Goal: Task Accomplishment & Management: Use online tool/utility

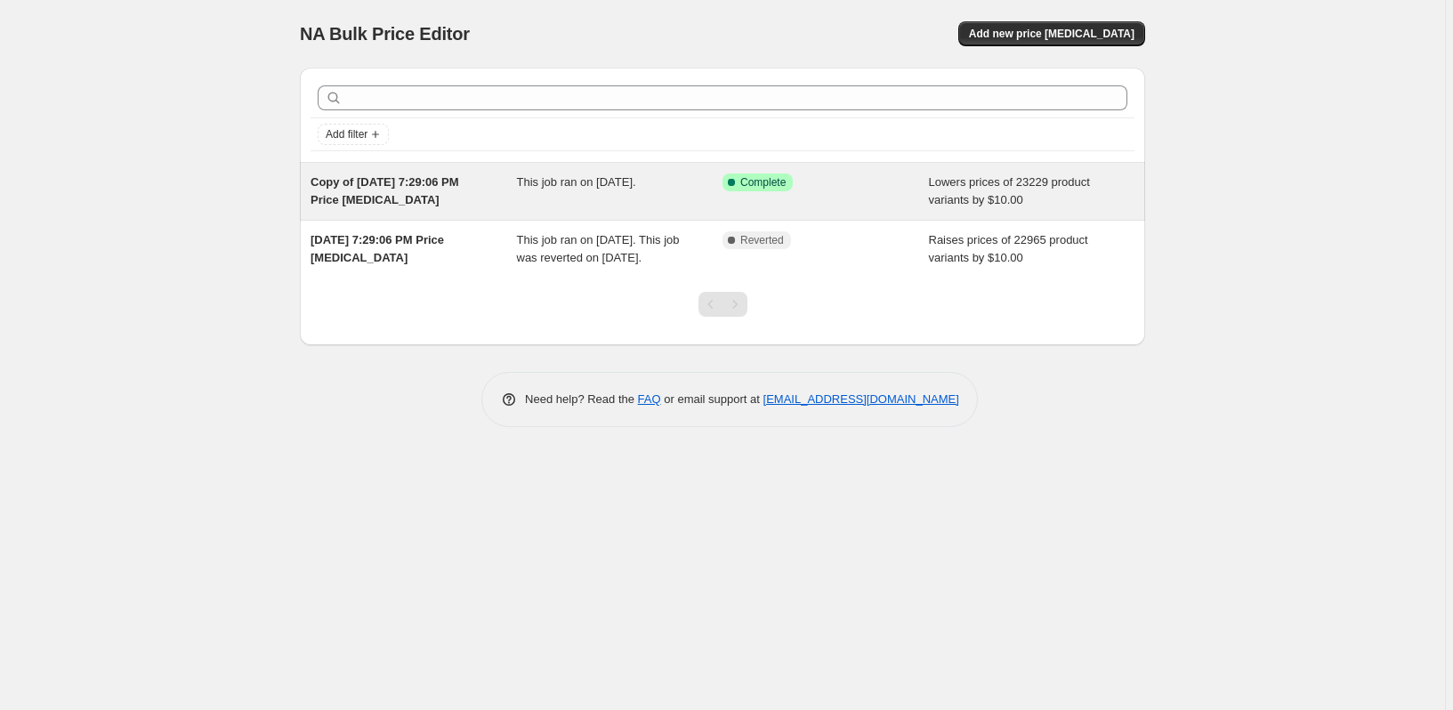
click at [667, 196] on div "This job ran on [DATE]." at bounding box center [620, 192] width 206 height 36
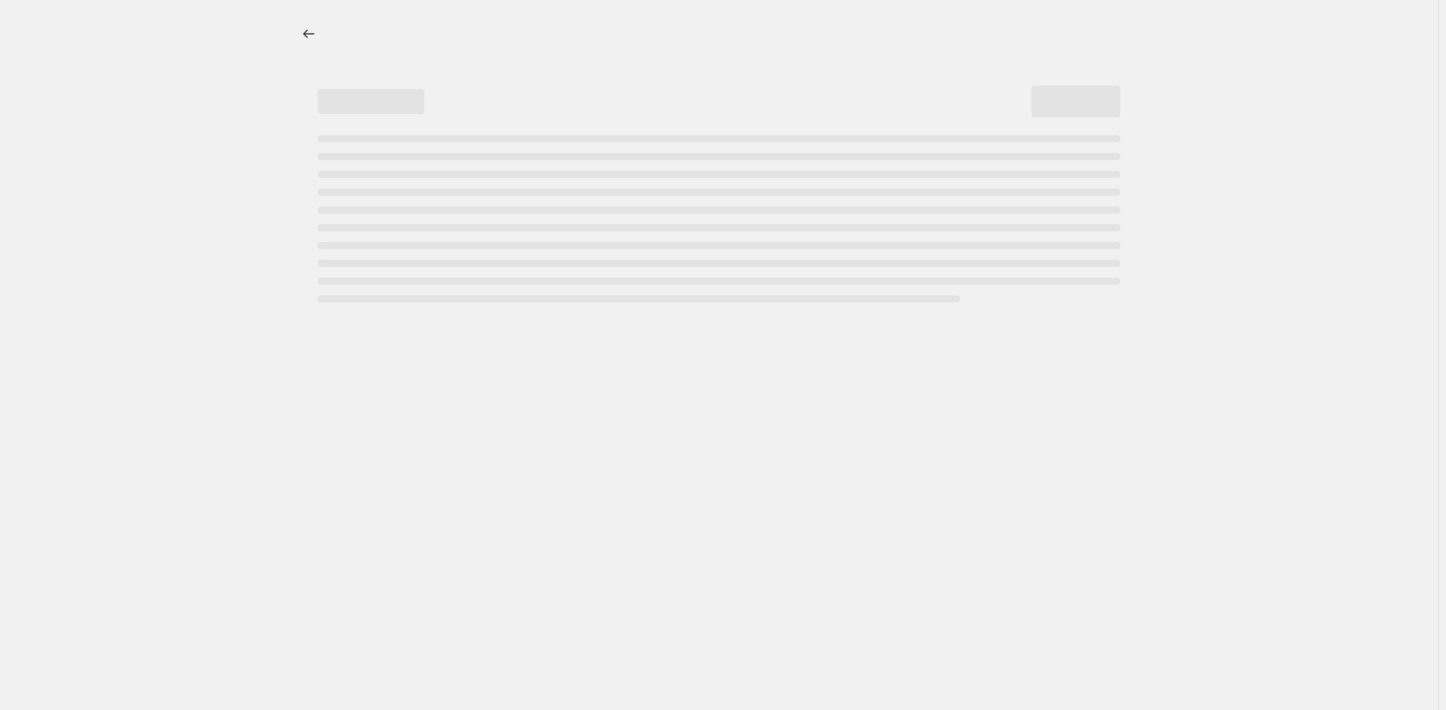
select select "by"
select select "remove"
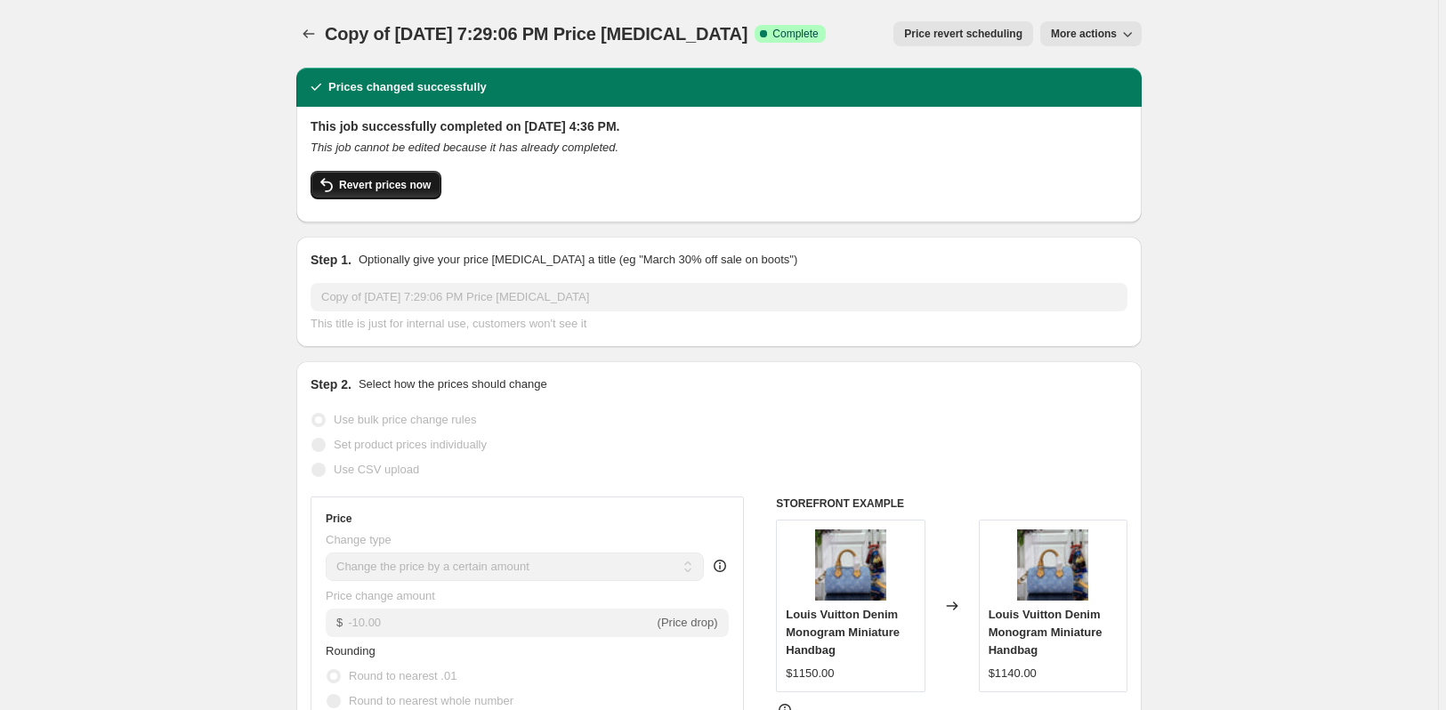
click at [417, 191] on span "Revert prices now" at bounding box center [385, 185] width 92 height 14
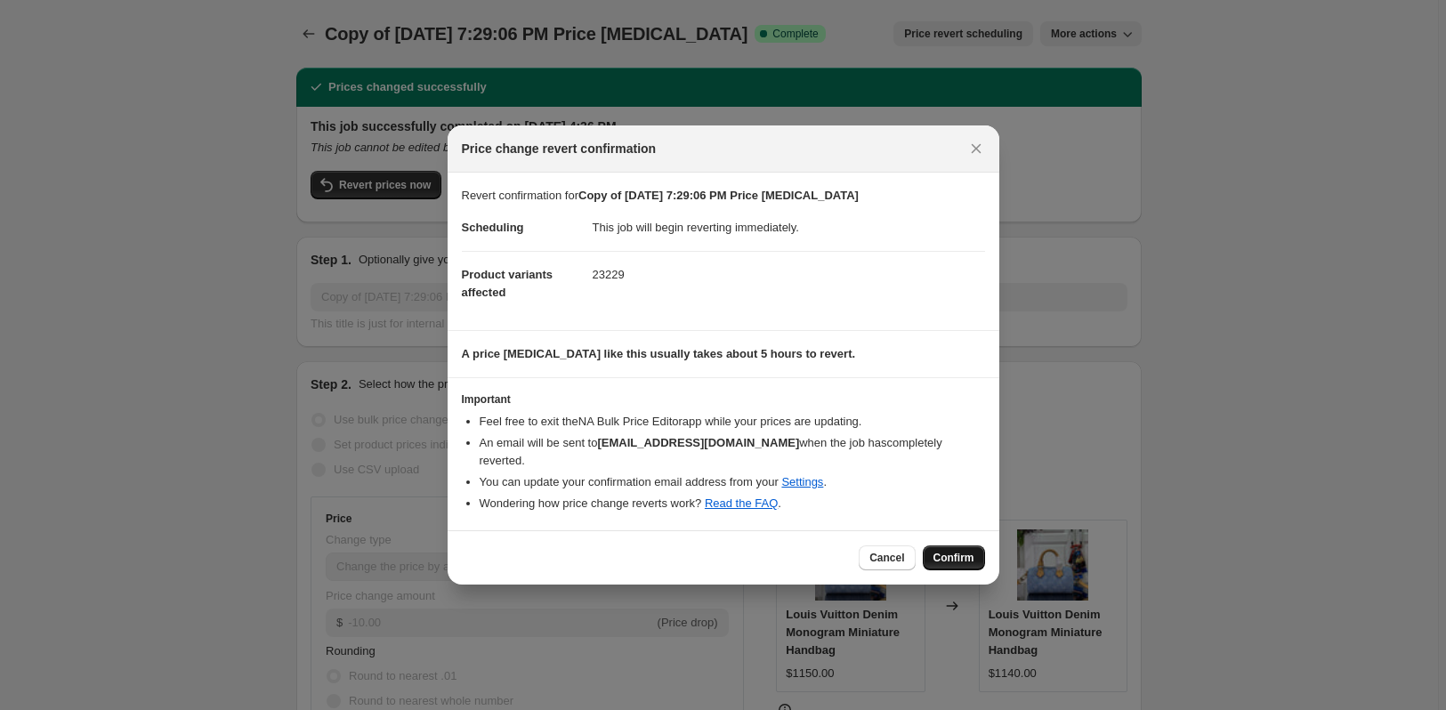
click at [962, 551] on span "Confirm" at bounding box center [953, 558] width 41 height 14
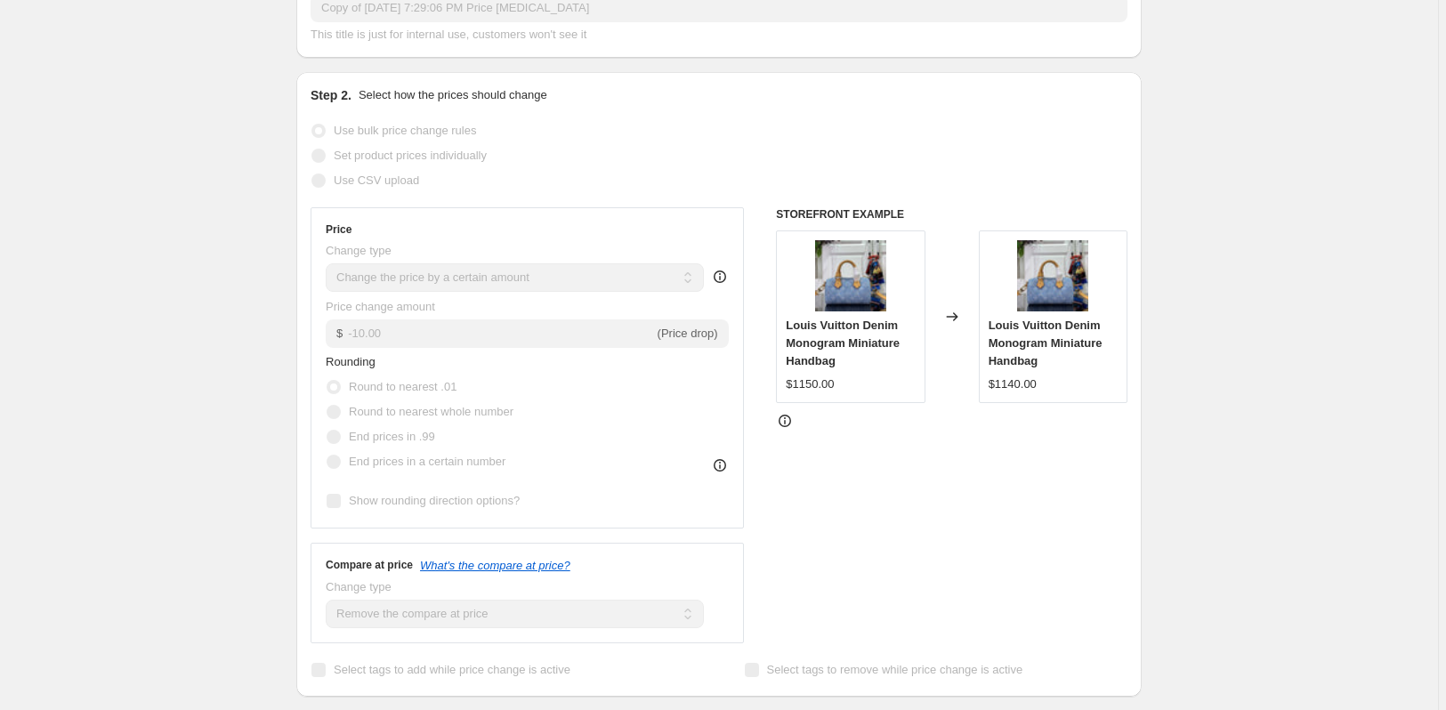
scroll to position [213, 0]
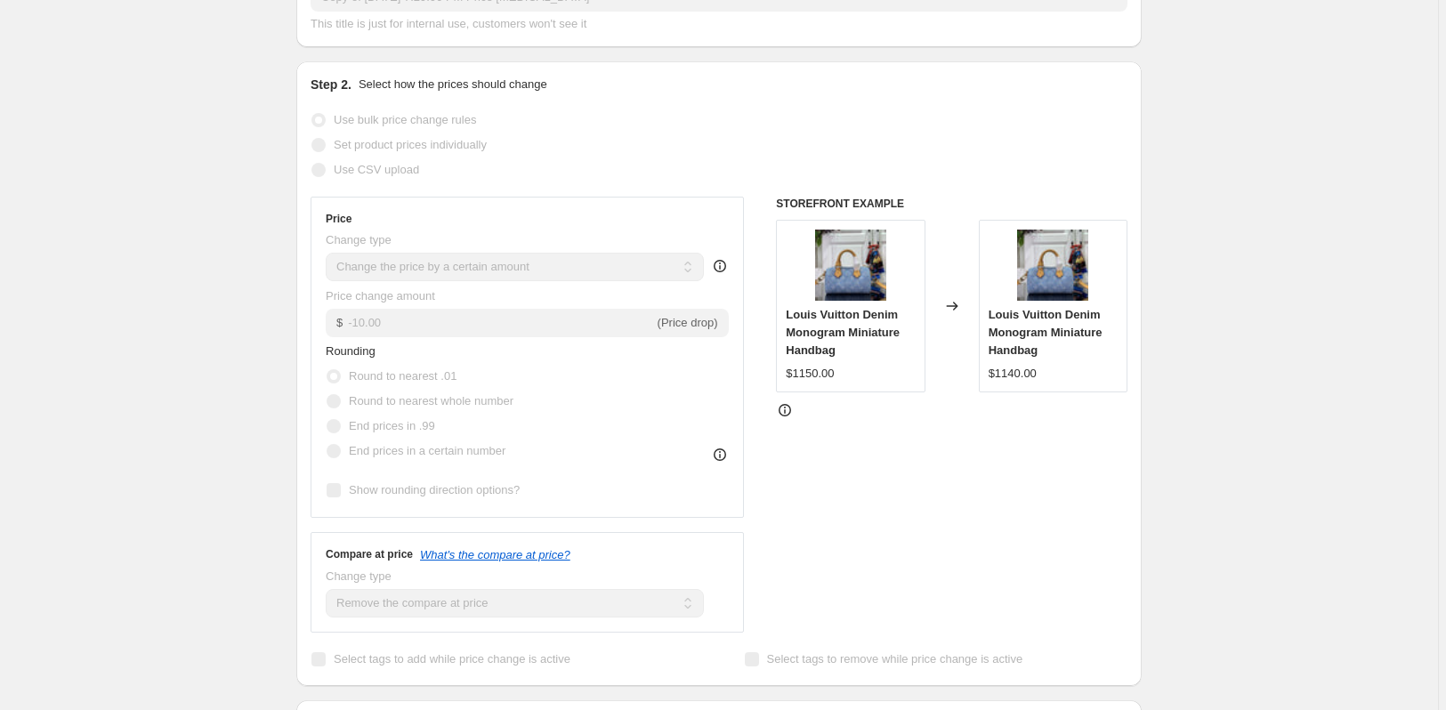
click at [785, 407] on icon at bounding box center [785, 410] width 18 height 18
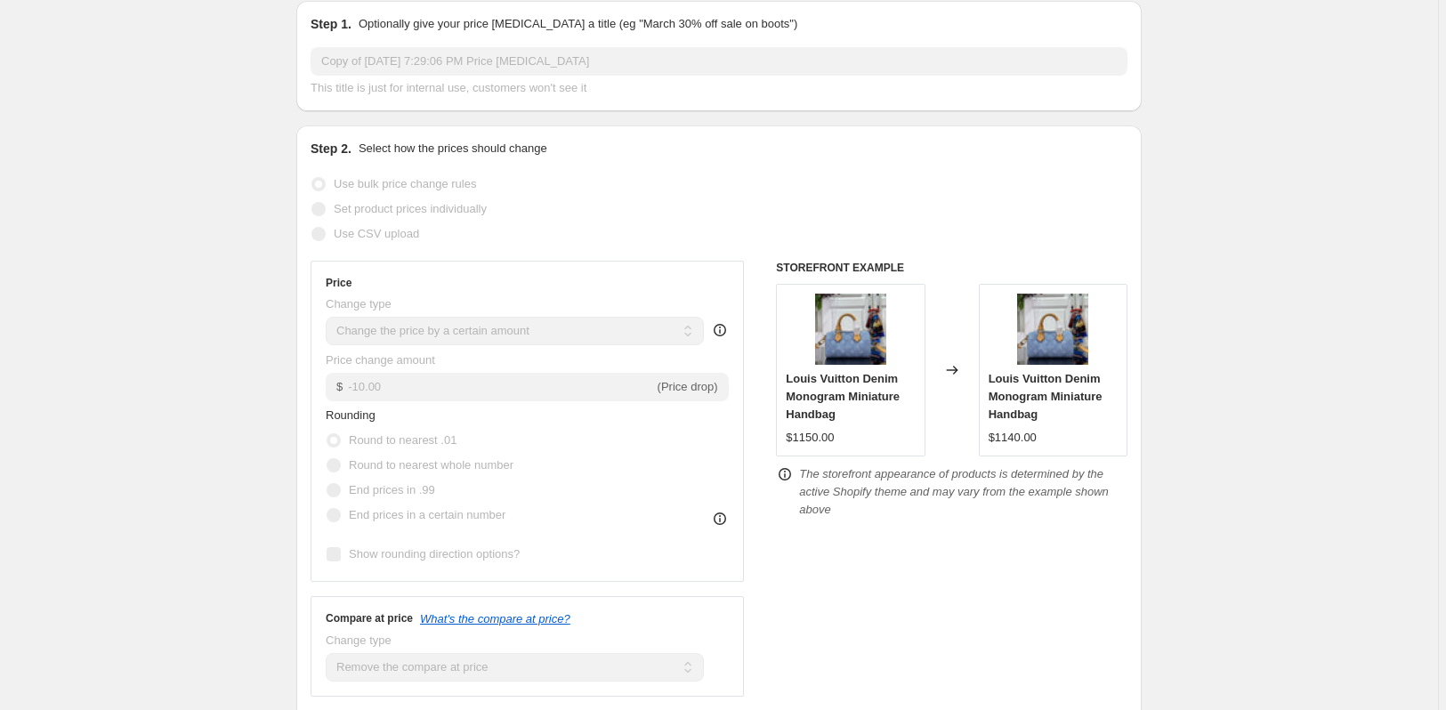
scroll to position [0, 0]
